Goal: Find specific page/section: Find specific page/section

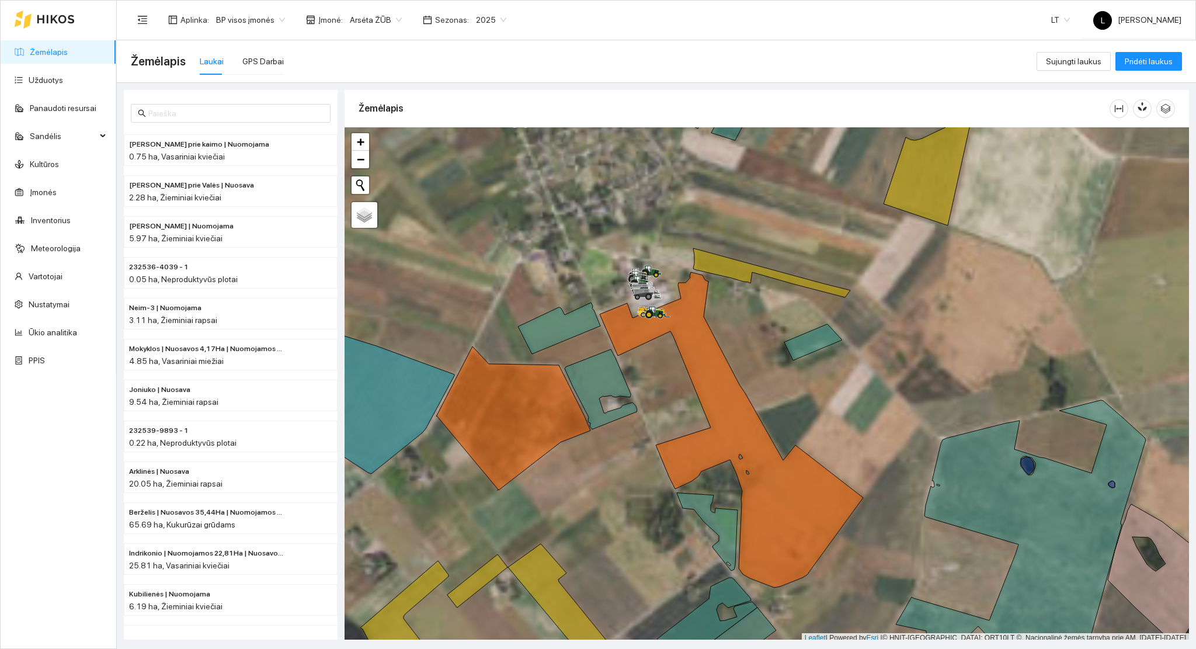
scroll to position [3, 0]
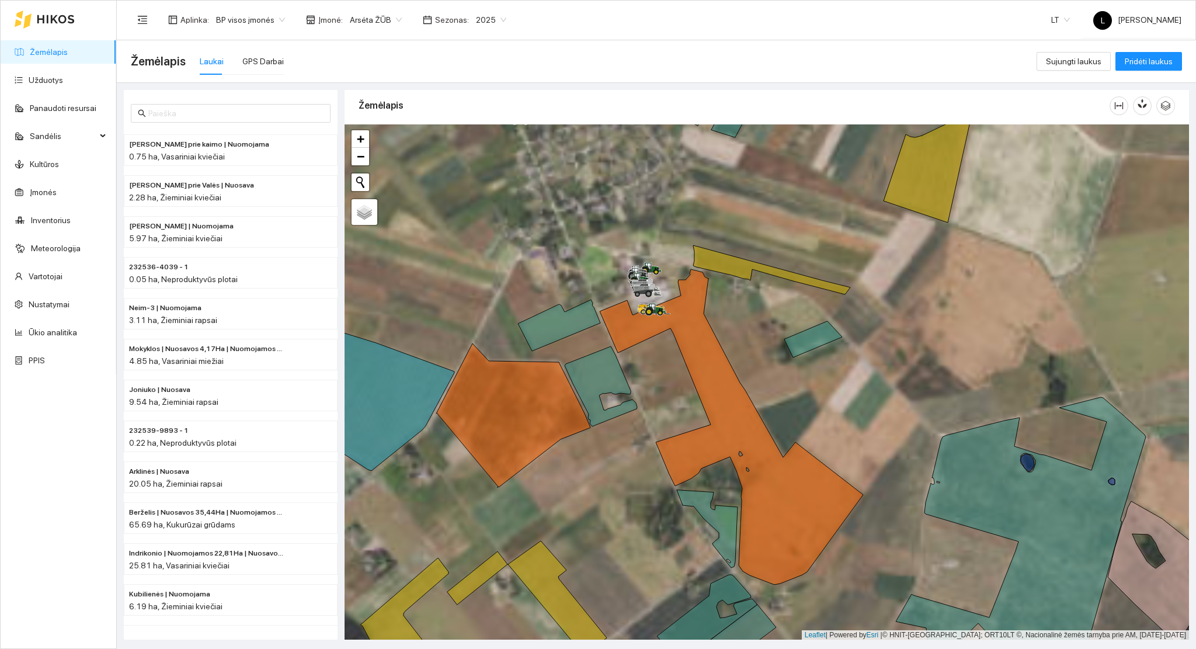
drag, startPoint x: 795, startPoint y: 340, endPoint x: 704, endPoint y: 392, distance: 104.9
click at [707, 391] on div at bounding box center [767, 382] width 845 height 516
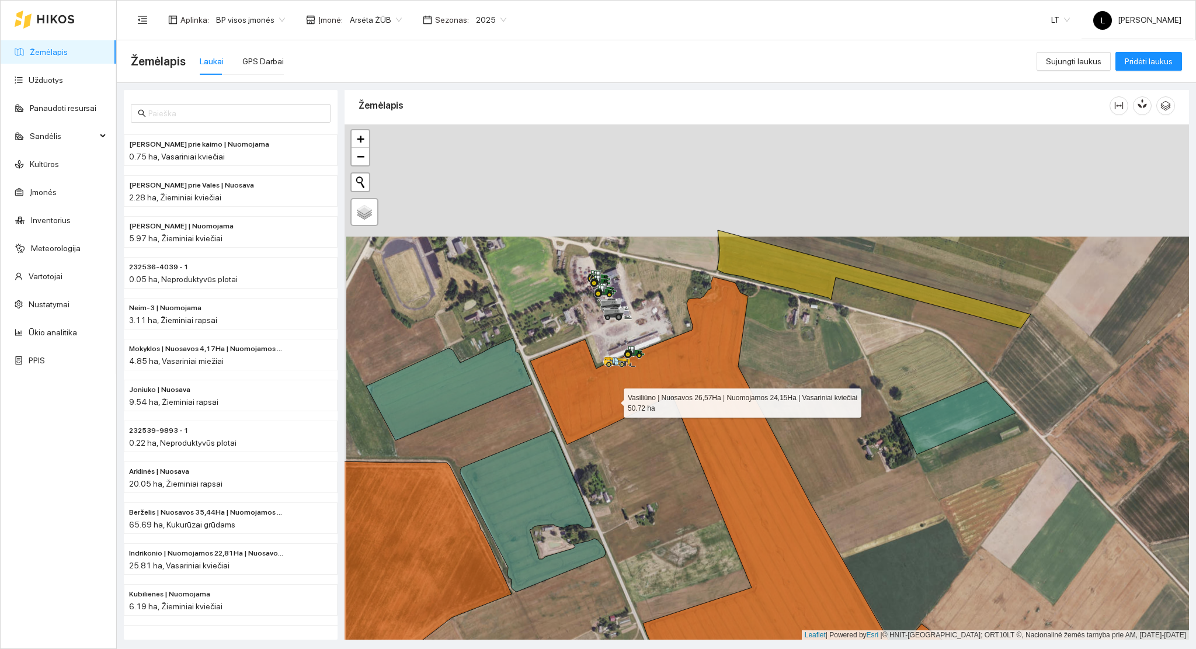
drag, startPoint x: 611, startPoint y: 355, endPoint x: 619, endPoint y: 453, distance: 99.1
click at [619, 445] on icon at bounding box center [793, 541] width 526 height 528
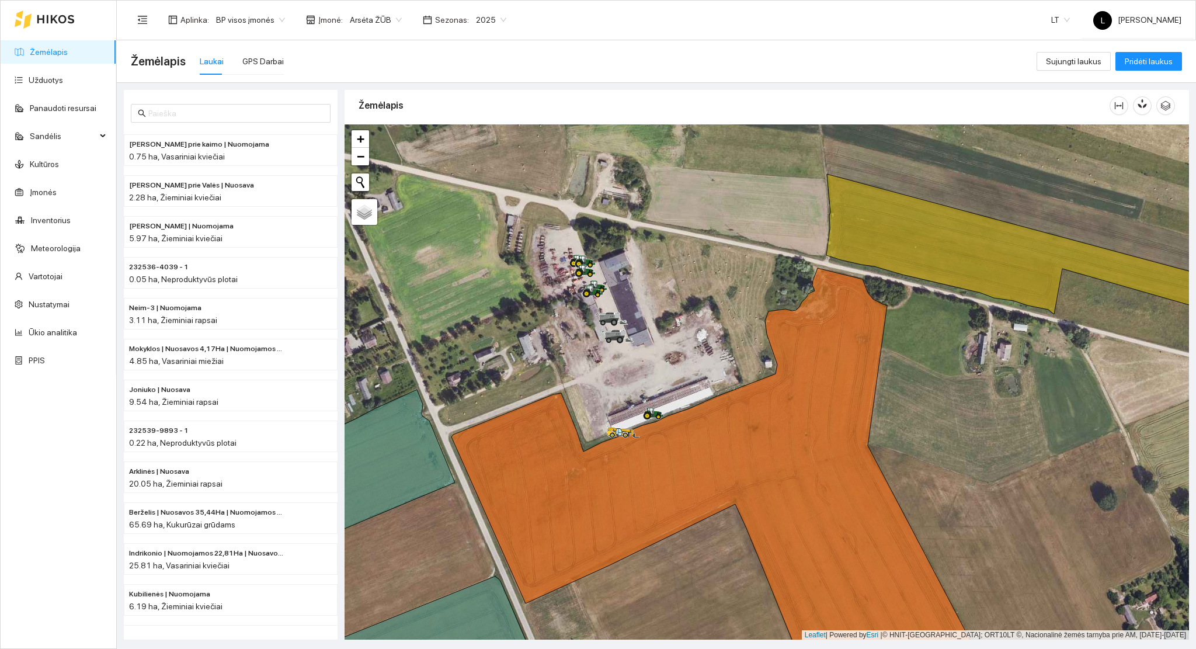
click at [34, 47] on link "Žemėlapis" at bounding box center [49, 51] width 38 height 9
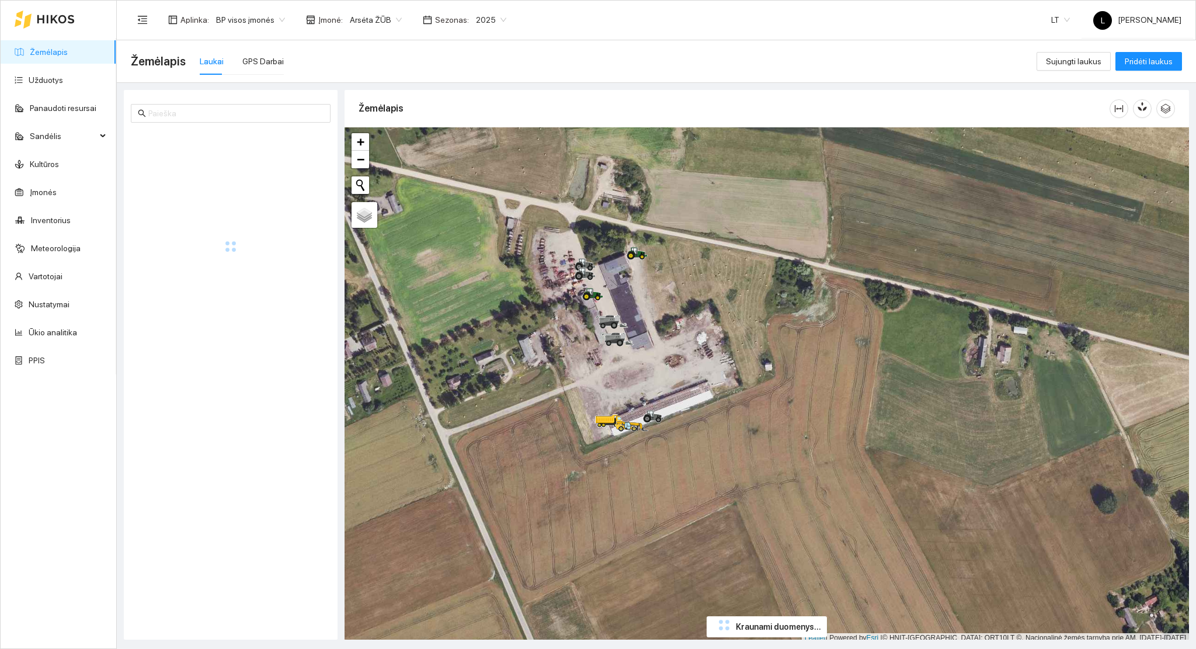
click at [66, 16] on icon at bounding box center [56, 19] width 38 height 9
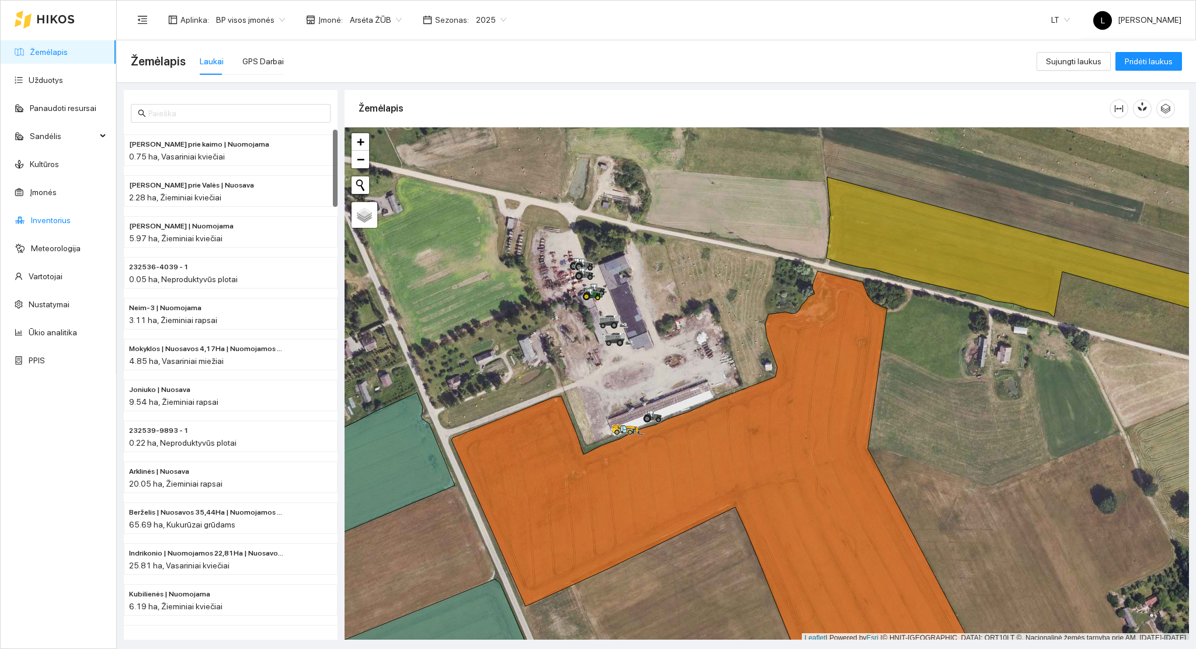
click at [54, 225] on link "Inventorius" at bounding box center [51, 220] width 40 height 9
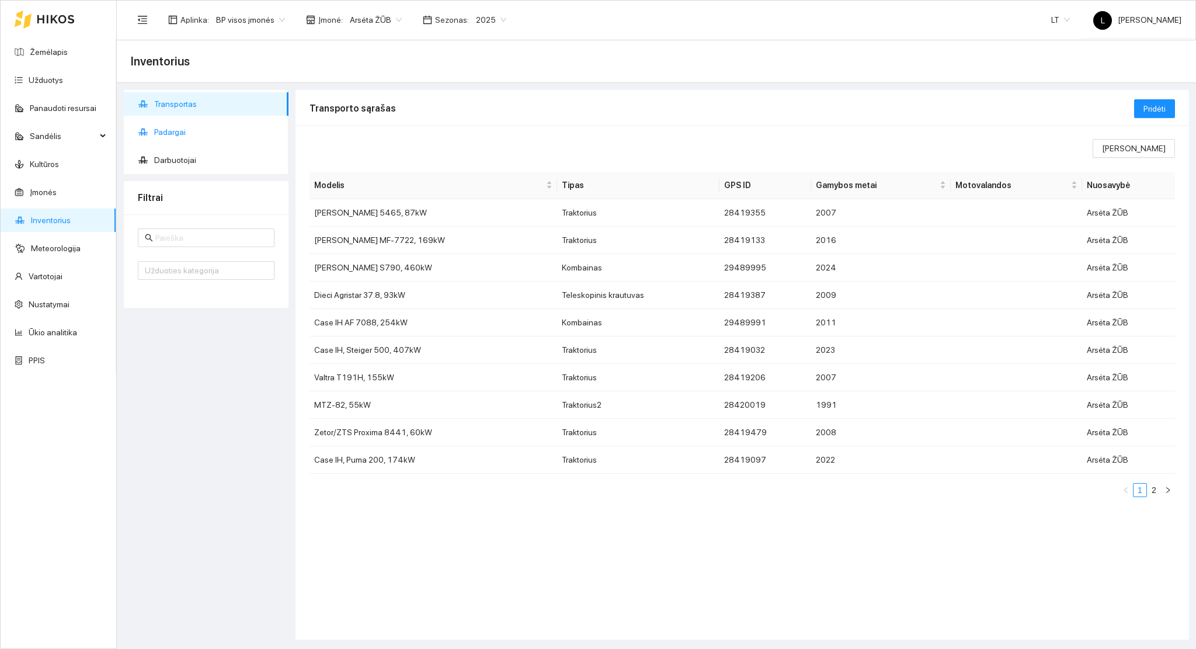
click at [179, 131] on span "Padargai" at bounding box center [216, 131] width 125 height 23
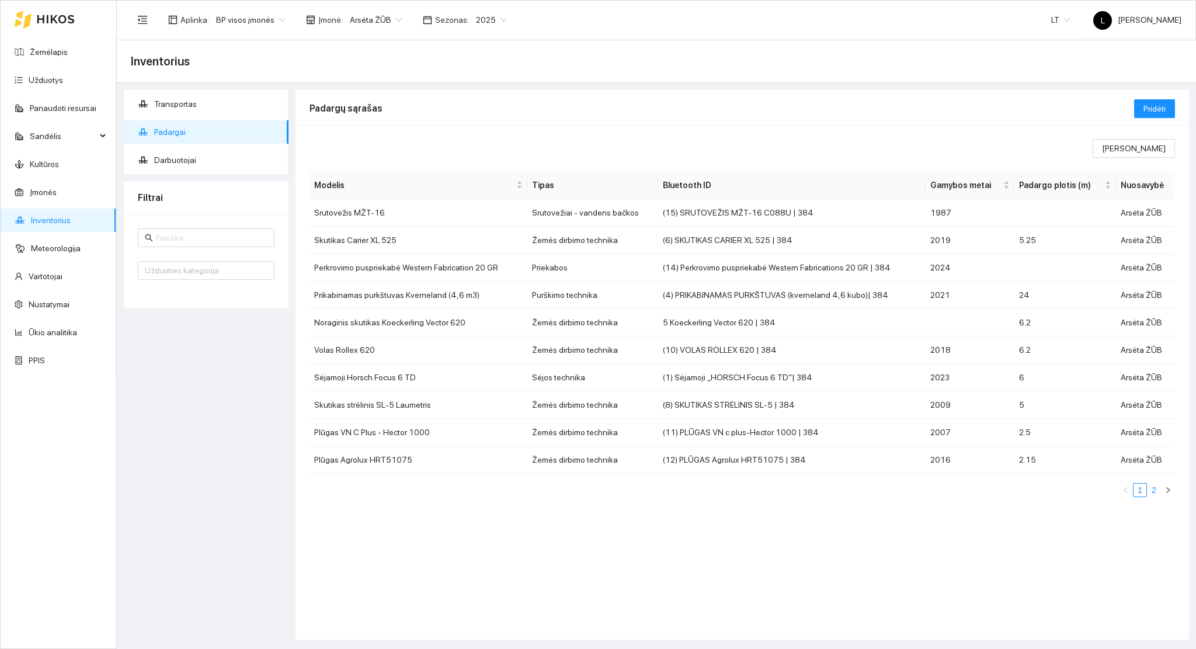
click at [1148, 491] on link "2" at bounding box center [1154, 490] width 13 height 13
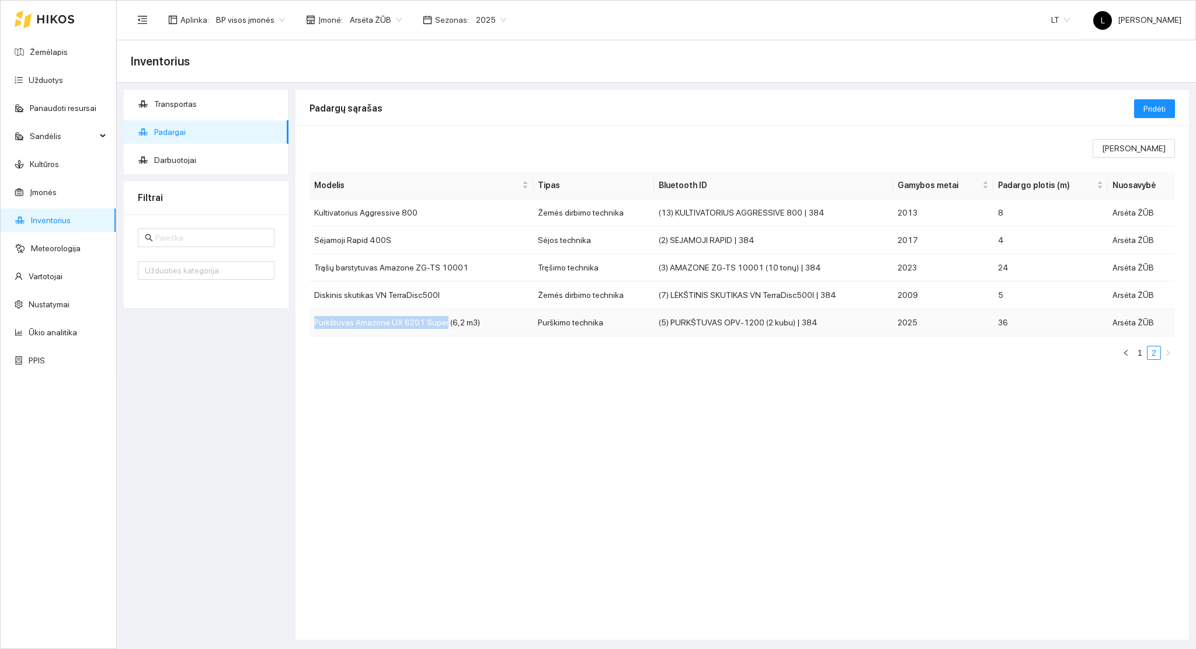
drag, startPoint x: 335, startPoint y: 326, endPoint x: 441, endPoint y: 328, distance: 105.7
click at [441, 328] on td "Purkštuvas Amazone UX 6201 Super (6,2 m3)" at bounding box center [422, 322] width 224 height 27
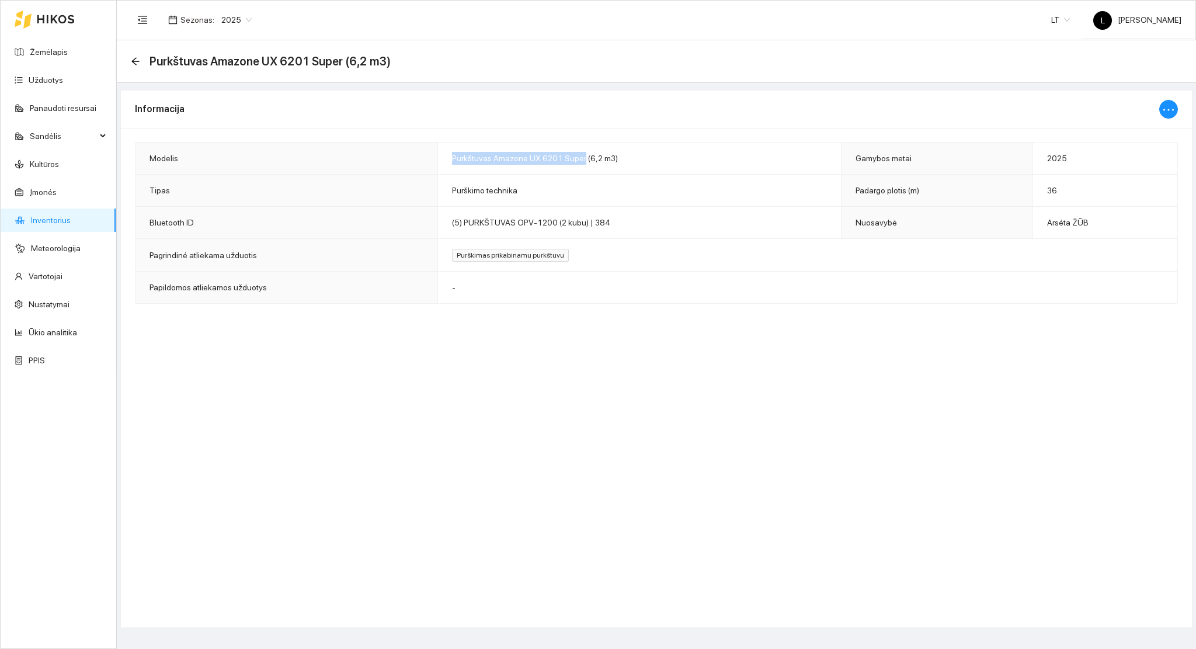
copy span "Purkštuvas Amazone UX 6201 Super"
